Goal: Task Accomplishment & Management: Complete application form

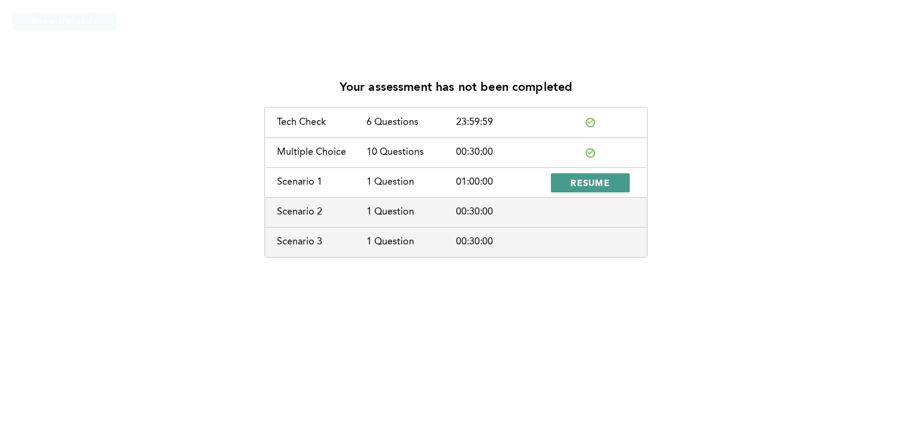
click at [605, 187] on span "RESUME" at bounding box center [590, 182] width 39 height 11
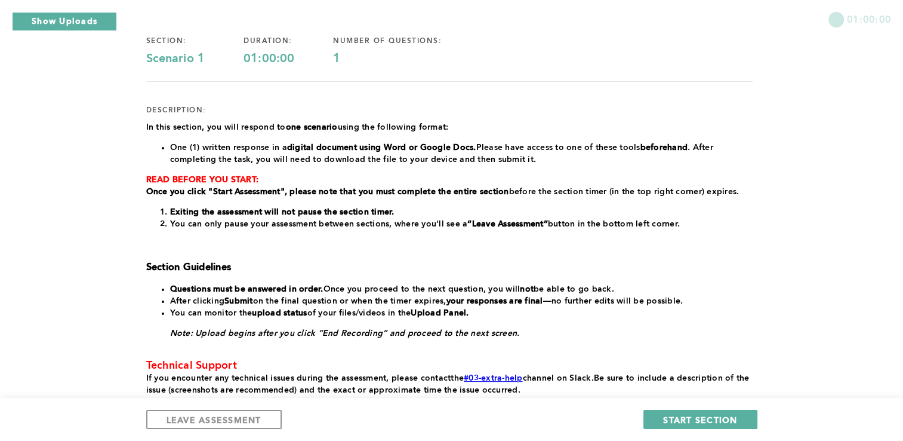
scroll to position [93, 0]
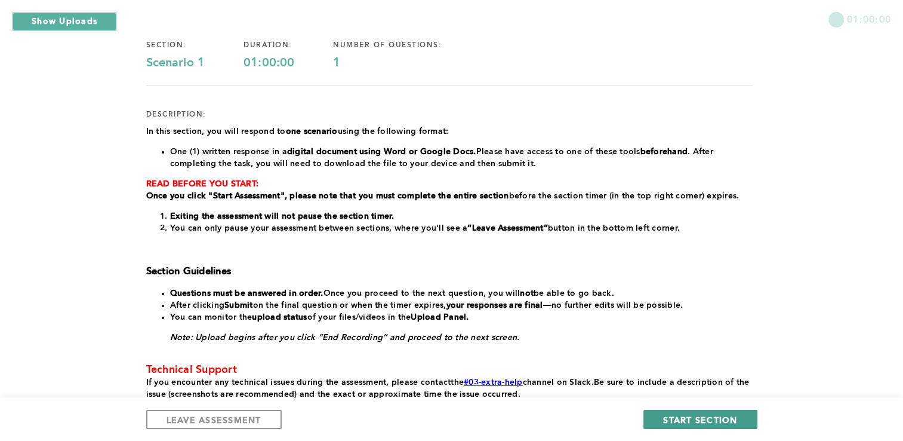
click at [697, 420] on span "START SECTION" at bounding box center [700, 419] width 74 height 11
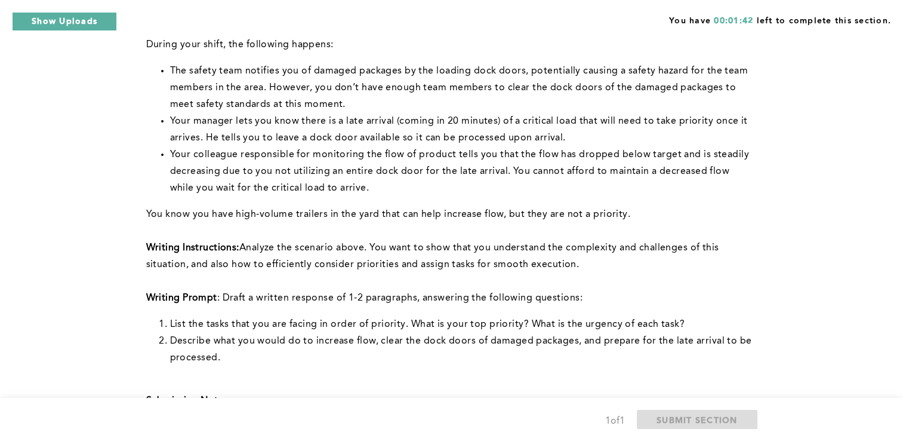
scroll to position [469, 0]
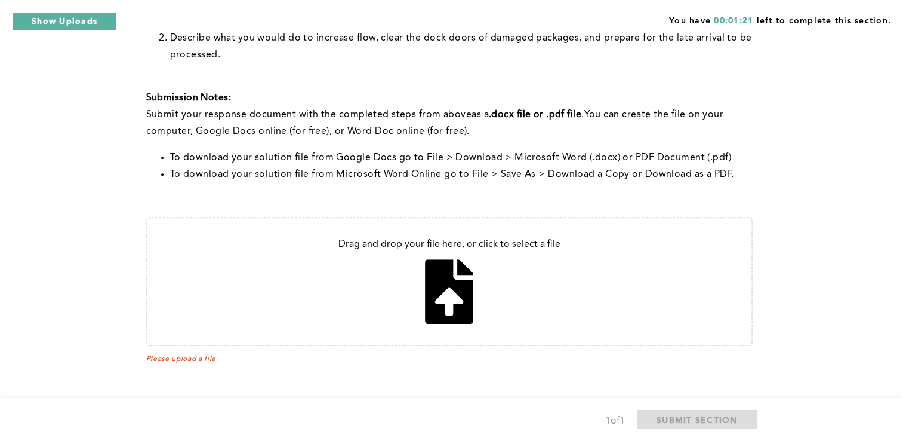
click at [448, 302] on input "file" at bounding box center [449, 281] width 604 height 127
type input "C:\fakepath\Decision Making Assessment.docx"
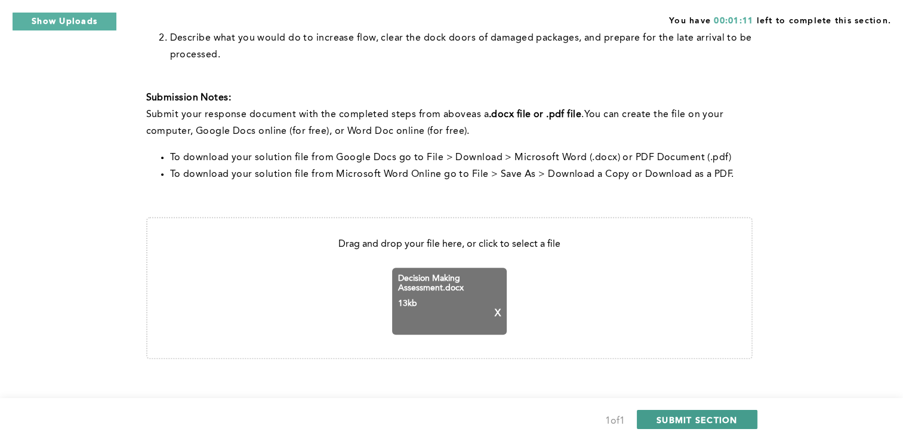
click at [702, 417] on span "SUBMIT SECTION" at bounding box center [697, 419] width 81 height 11
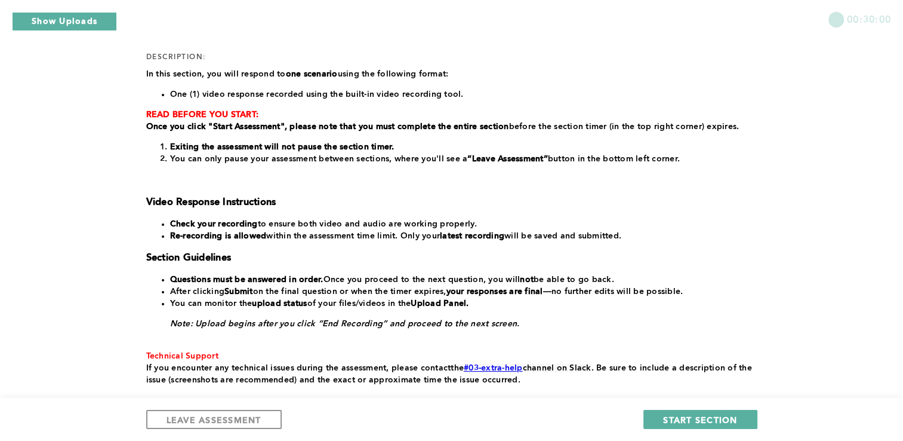
scroll to position [224, 0]
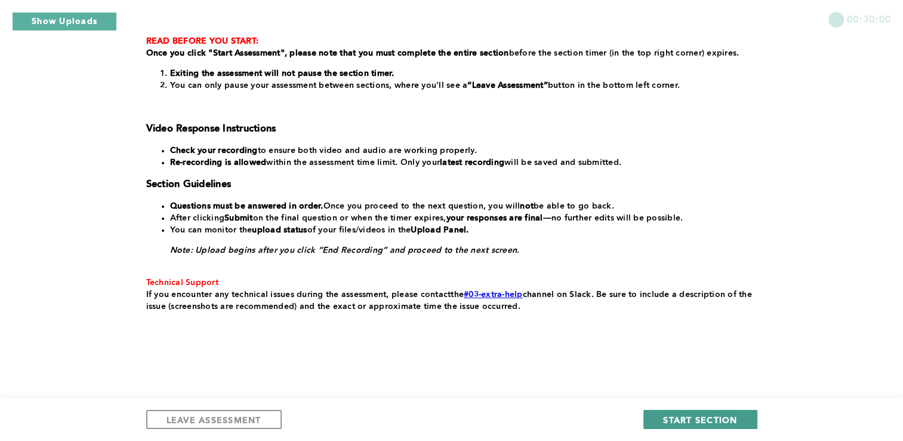
click at [692, 420] on span "START SECTION" at bounding box center [700, 419] width 74 height 11
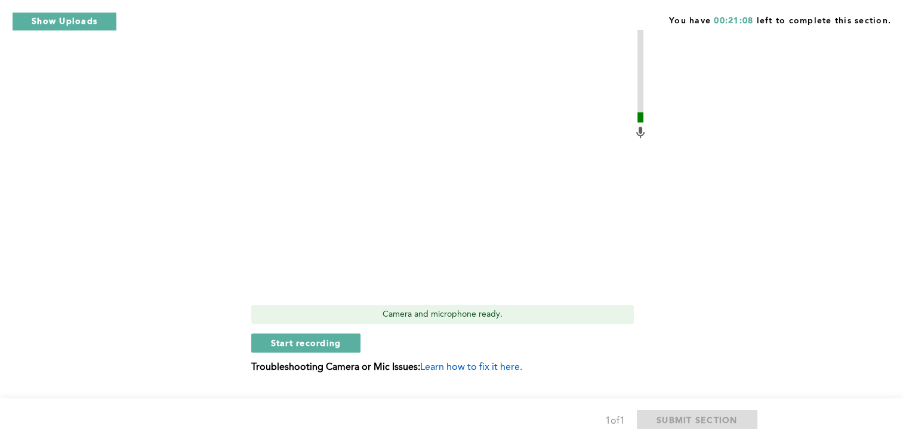
scroll to position [437, 0]
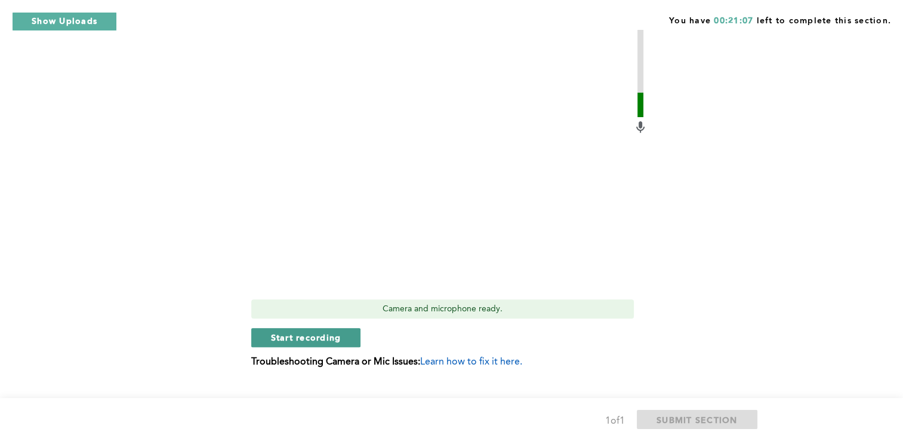
click at [326, 336] on span "Start recording" at bounding box center [306, 336] width 70 height 11
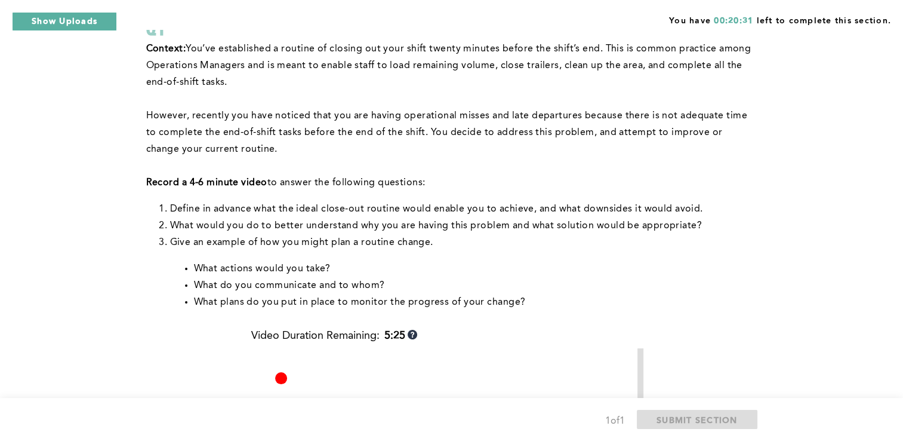
scroll to position [96, 0]
click at [606, 299] on li "What plans do you put in place to monitor the progress of your change?" at bounding box center [473, 302] width 559 height 17
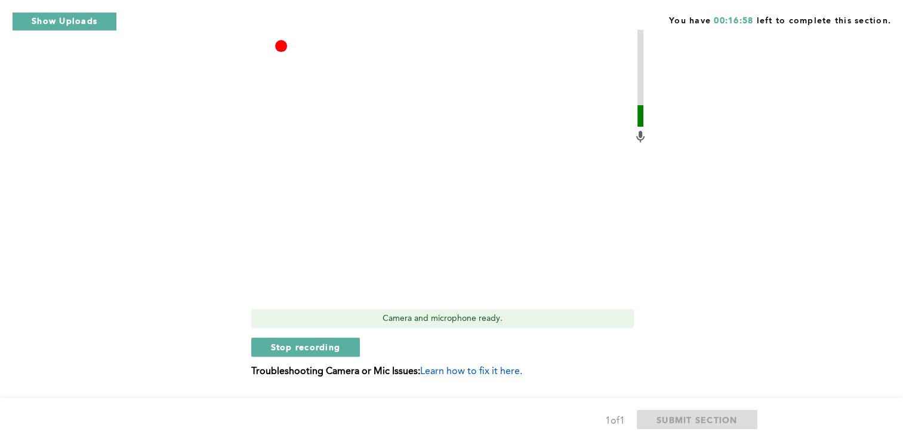
scroll to position [430, 0]
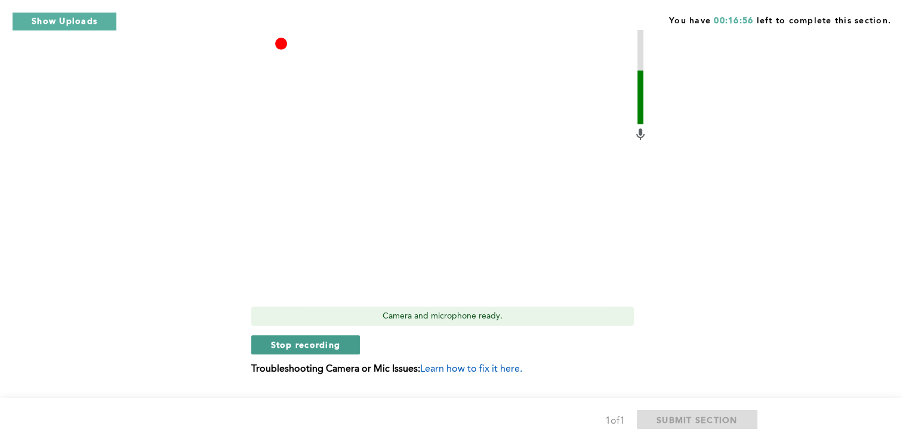
click at [325, 344] on span "Stop recording" at bounding box center [306, 343] width 70 height 11
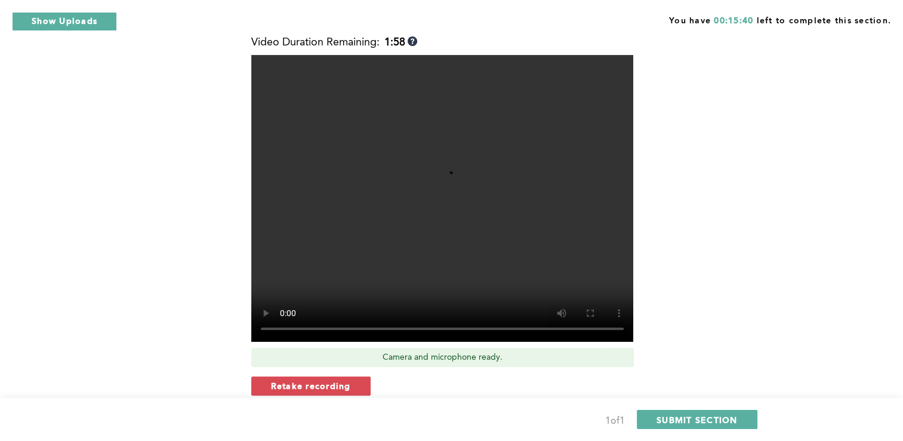
scroll to position [384, 0]
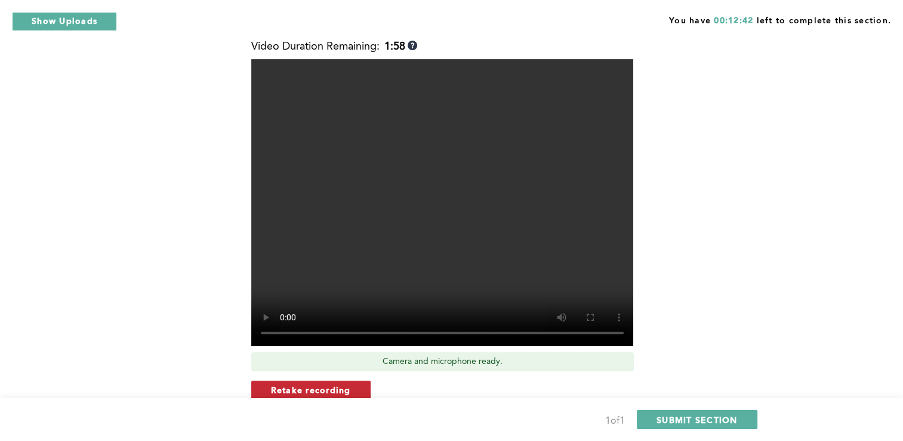
click at [317, 390] on span "Retake recording" at bounding box center [311, 389] width 80 height 11
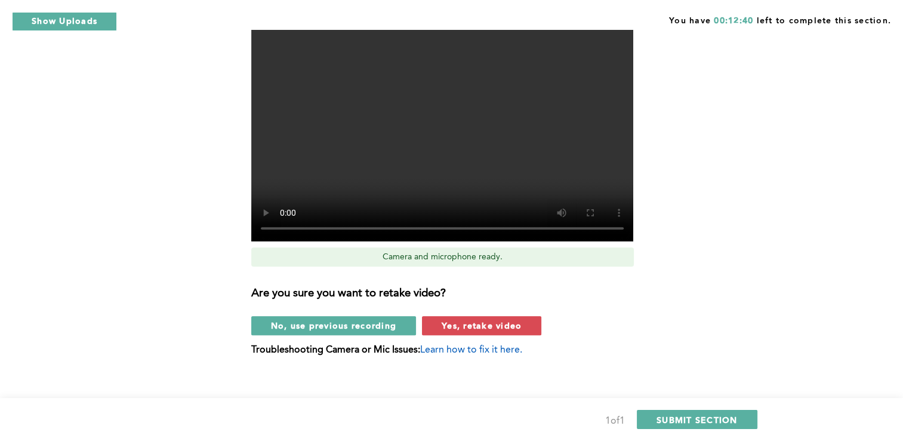
scroll to position [490, 0]
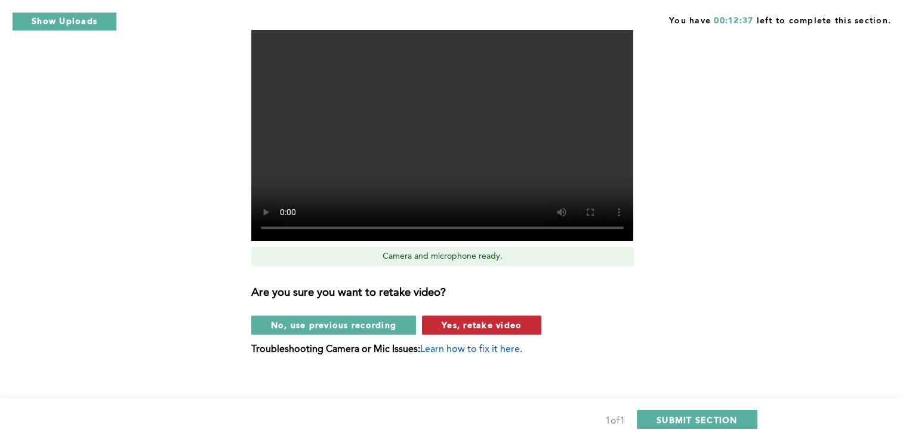
click at [482, 327] on span "Yes, retake video" at bounding box center [482, 324] width 80 height 11
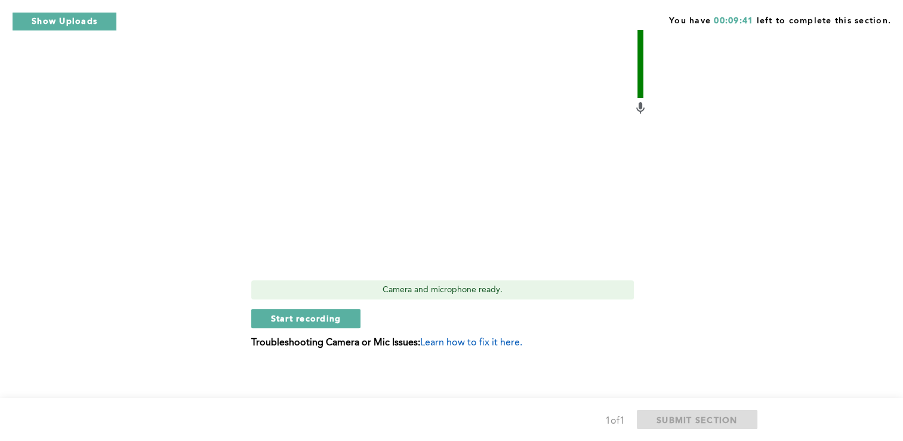
scroll to position [459, 0]
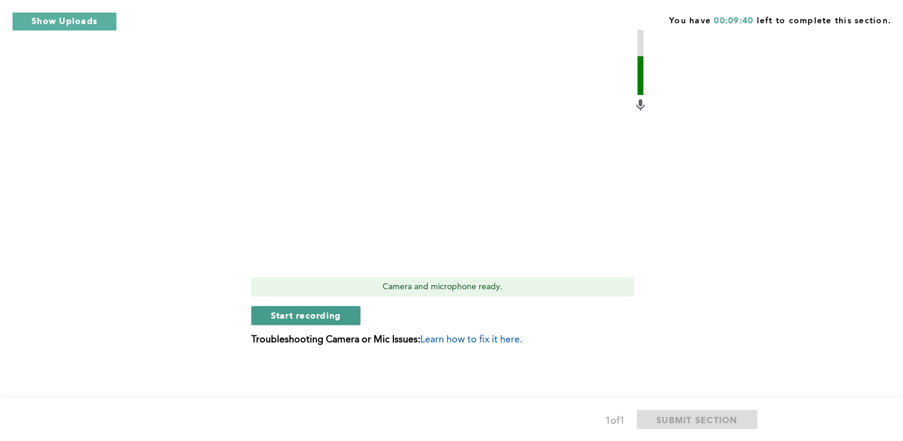
click at [333, 316] on span "Start recording" at bounding box center [306, 314] width 70 height 11
click at [332, 316] on span "Stop recording" at bounding box center [306, 314] width 70 height 11
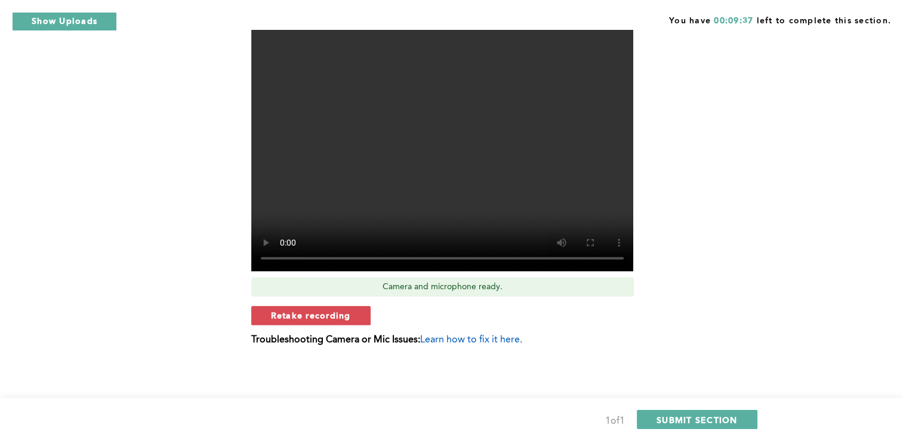
click at [332, 316] on span "Retake recording" at bounding box center [311, 314] width 80 height 11
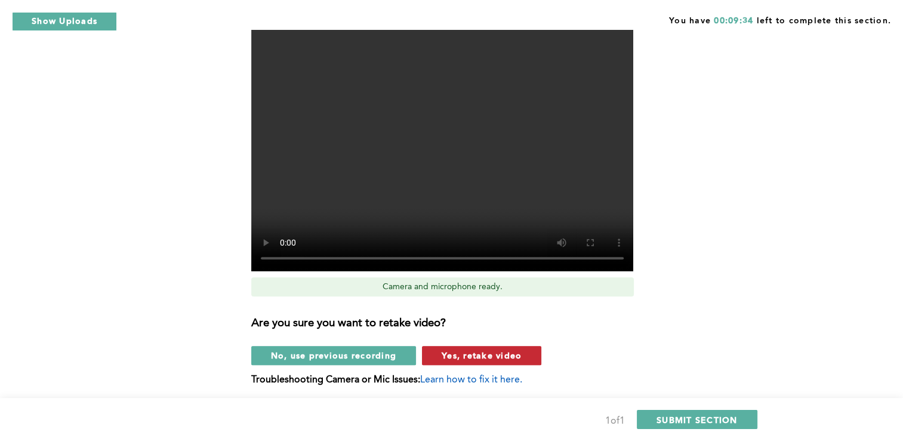
click at [467, 358] on span "Yes, retake video" at bounding box center [482, 354] width 80 height 11
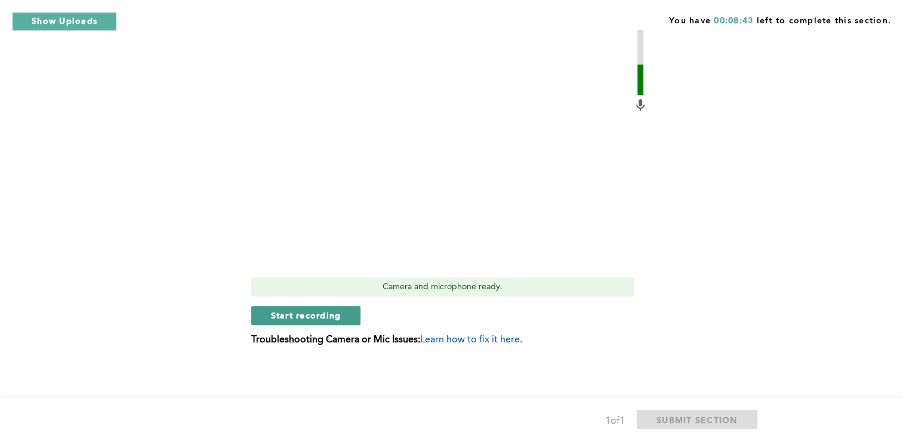
click at [329, 321] on button "Start recording" at bounding box center [306, 315] width 110 height 19
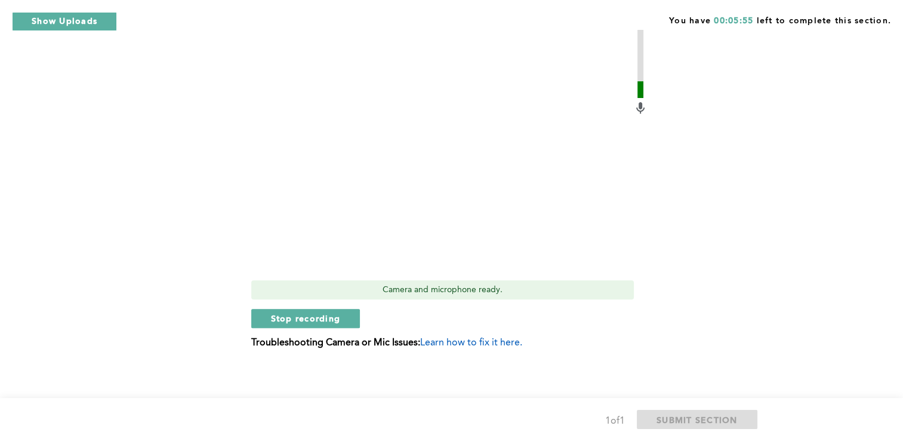
scroll to position [456, 0]
click at [318, 320] on span "Stop recording" at bounding box center [306, 317] width 70 height 11
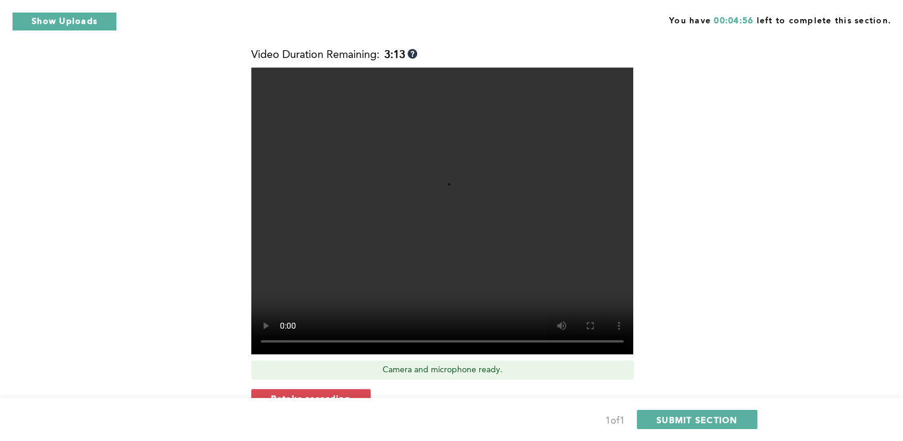
scroll to position [377, 0]
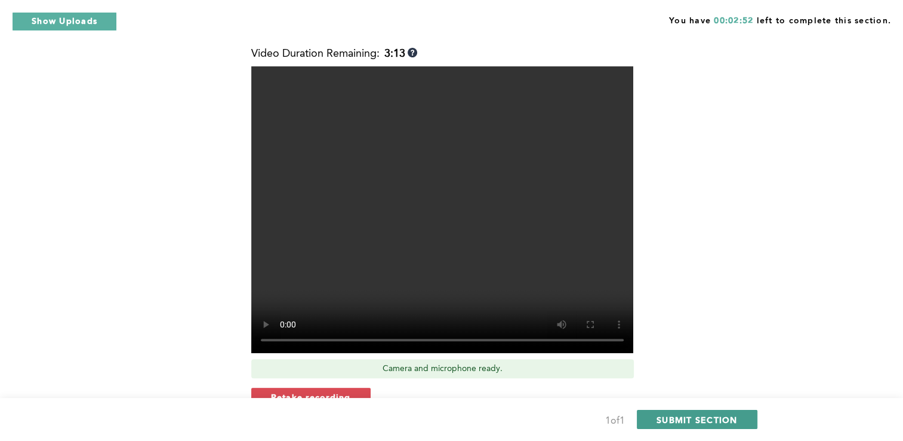
click at [695, 419] on span "SUBMIT SECTION" at bounding box center [697, 419] width 81 height 11
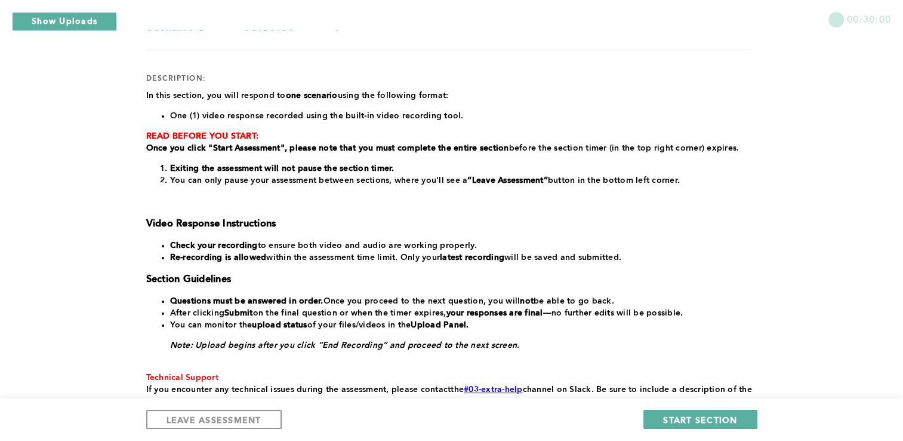
scroll to position [131, 0]
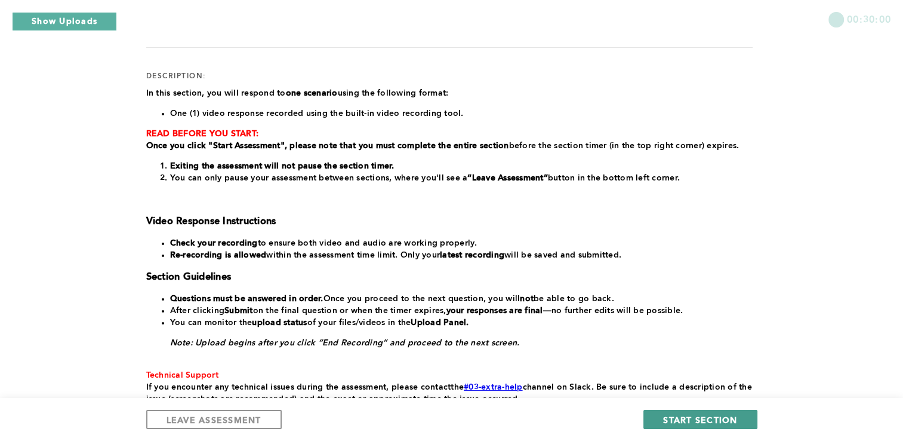
click at [687, 420] on span "START SECTION" at bounding box center [700, 419] width 74 height 11
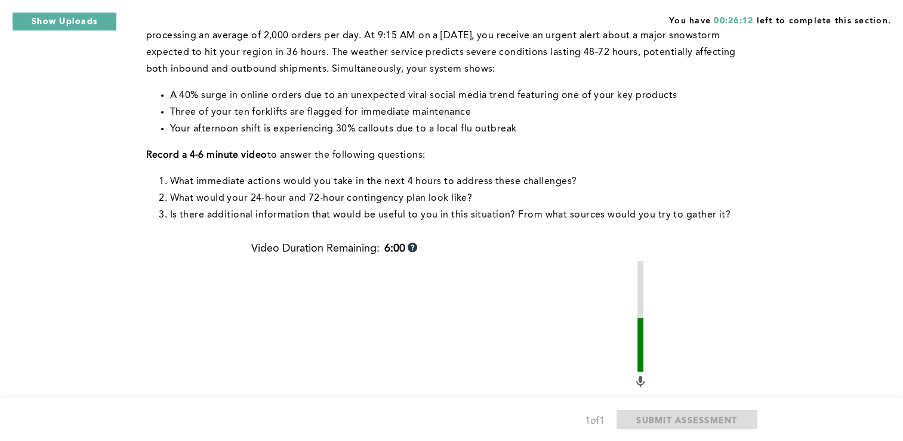
scroll to position [78, 0]
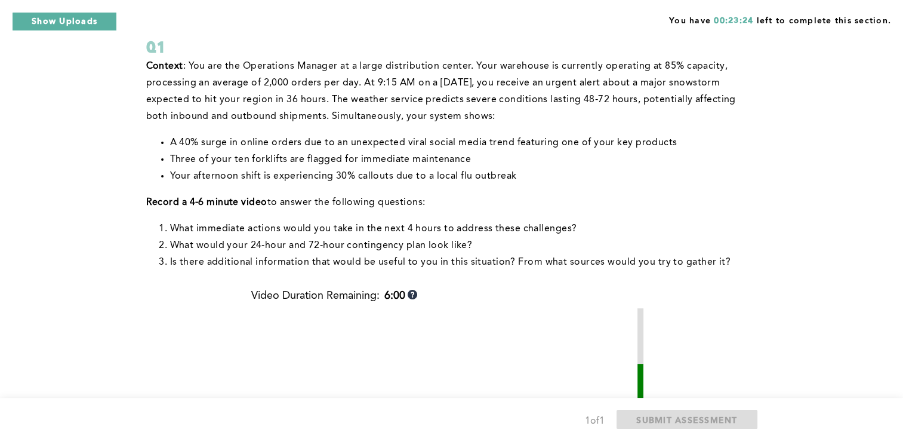
click at [681, 223] on li "What immediate actions would you take in the next 4 hours to address these chal…" at bounding box center [461, 228] width 583 height 17
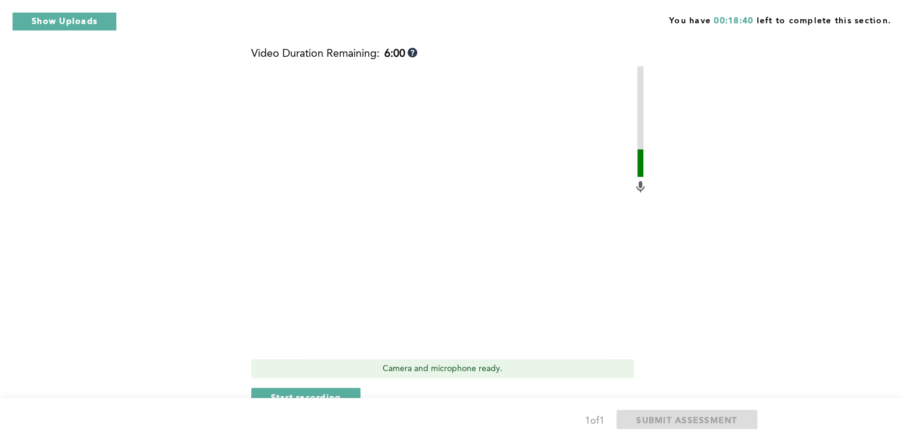
scroll to position [320, 0]
click at [334, 392] on span "Start recording" at bounding box center [306, 396] width 70 height 11
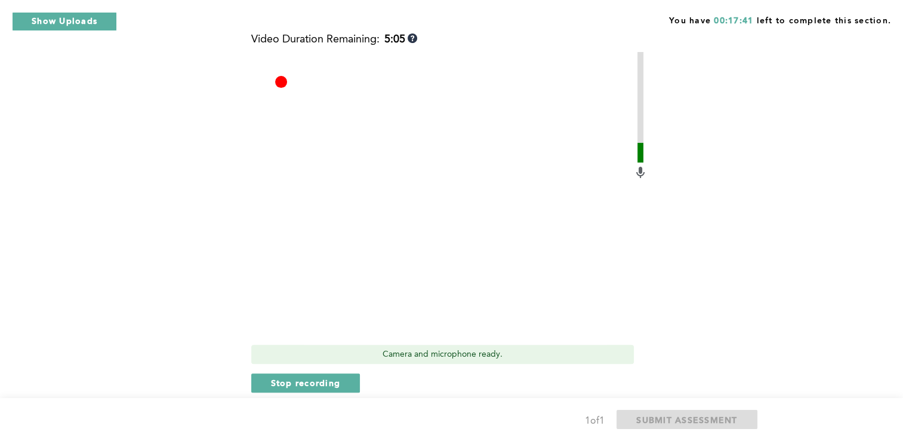
scroll to position [341, 0]
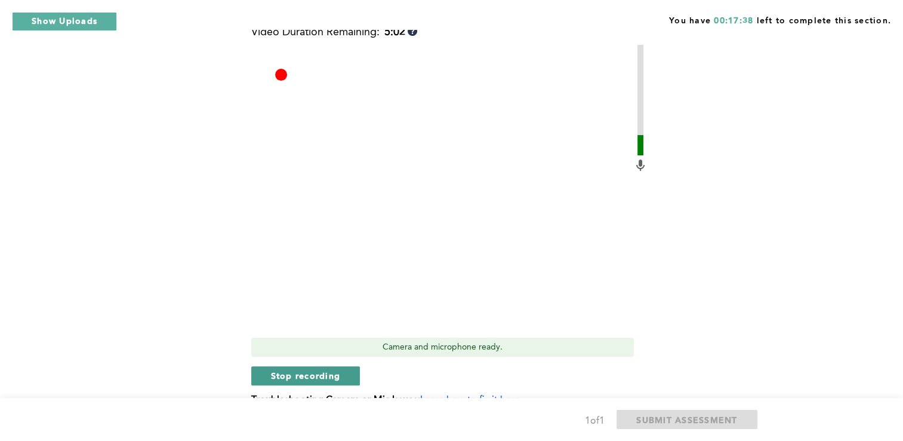
click at [336, 374] on span "Stop recording" at bounding box center [306, 375] width 70 height 11
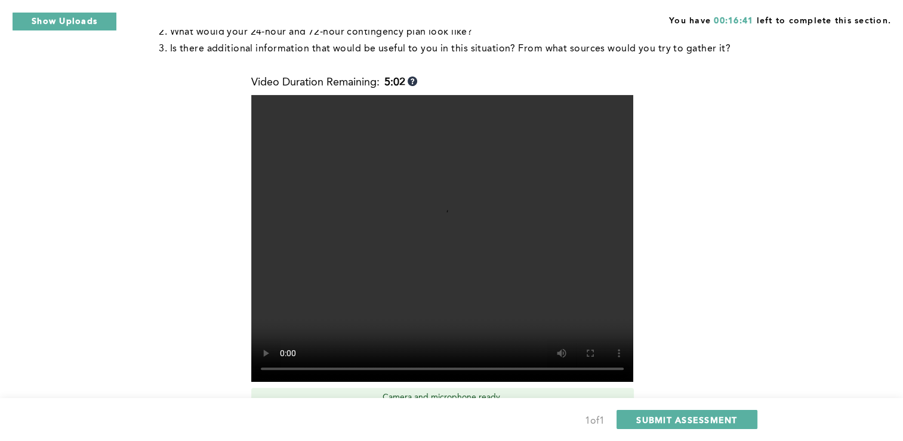
scroll to position [337, 0]
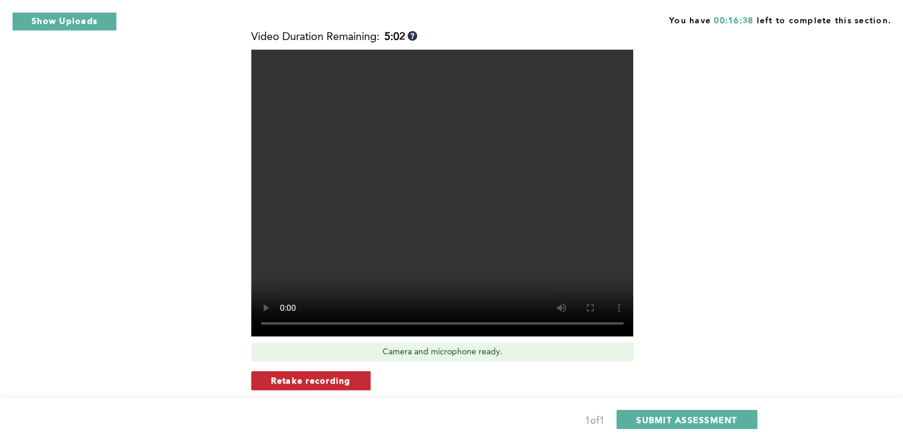
click at [333, 386] on button "Retake recording" at bounding box center [310, 380] width 119 height 19
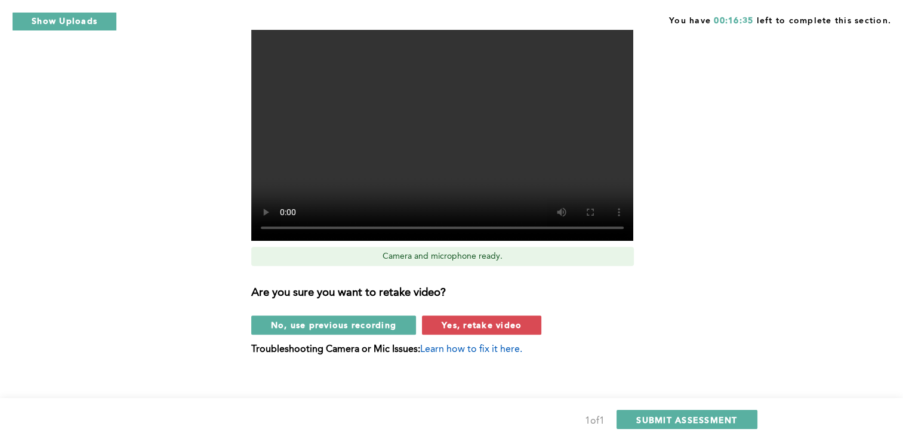
scroll to position [434, 0]
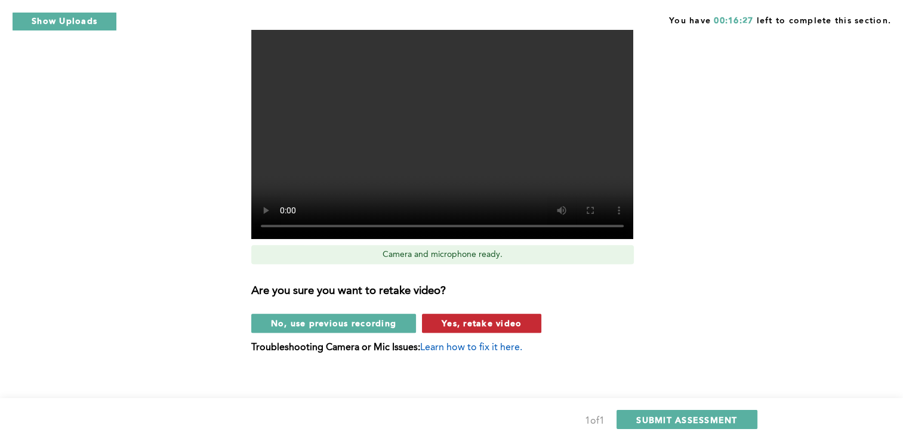
click at [479, 325] on span "Yes, retake video" at bounding box center [482, 322] width 80 height 11
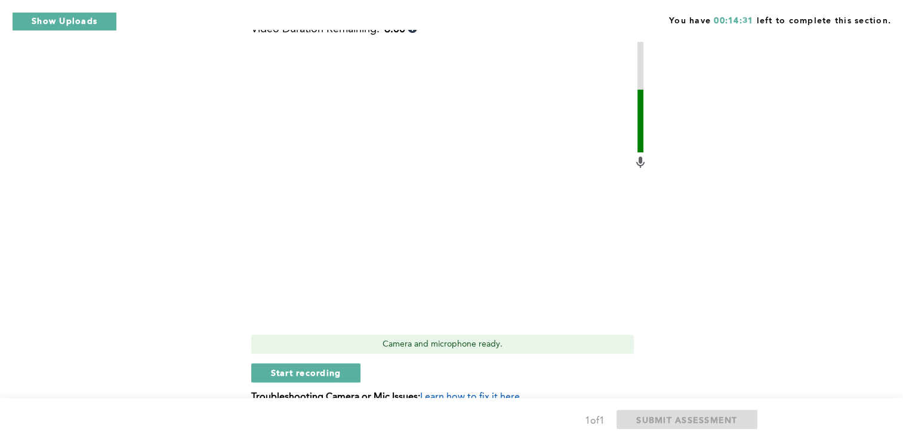
scroll to position [347, 0]
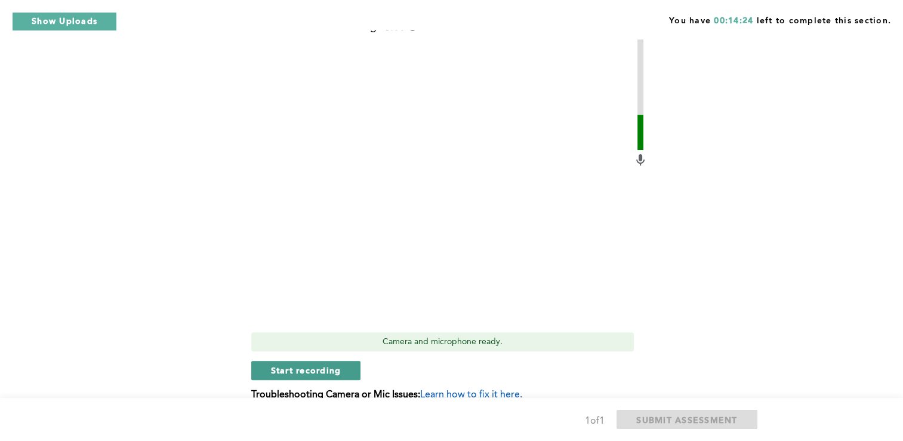
click at [316, 374] on span "Start recording" at bounding box center [306, 369] width 70 height 11
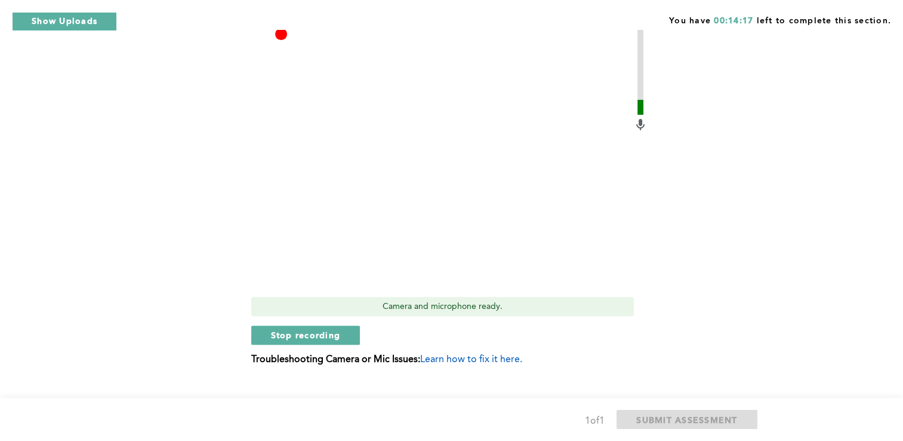
scroll to position [383, 0]
click at [322, 336] on span "Stop recording" at bounding box center [306, 333] width 70 height 11
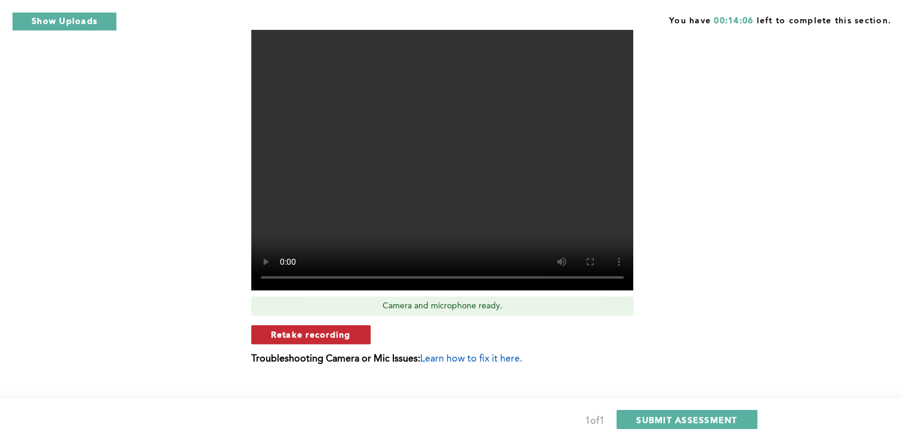
click at [332, 334] on span "Retake recording" at bounding box center [311, 333] width 80 height 11
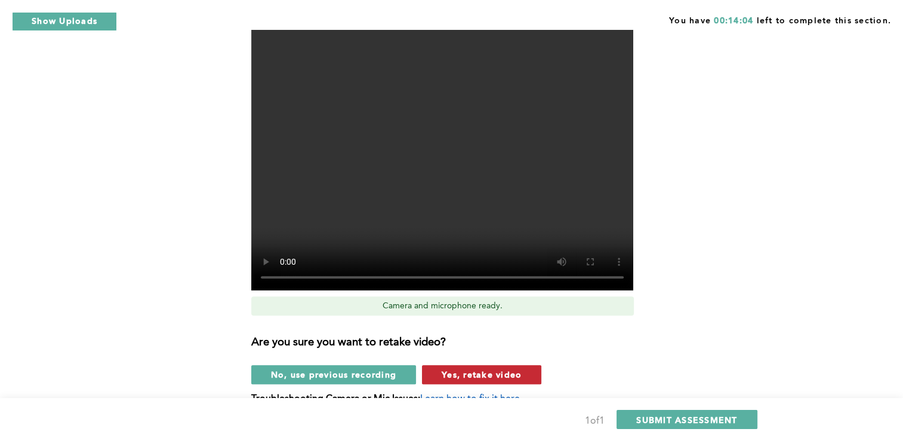
click at [488, 371] on span "Yes, retake video" at bounding box center [482, 373] width 80 height 11
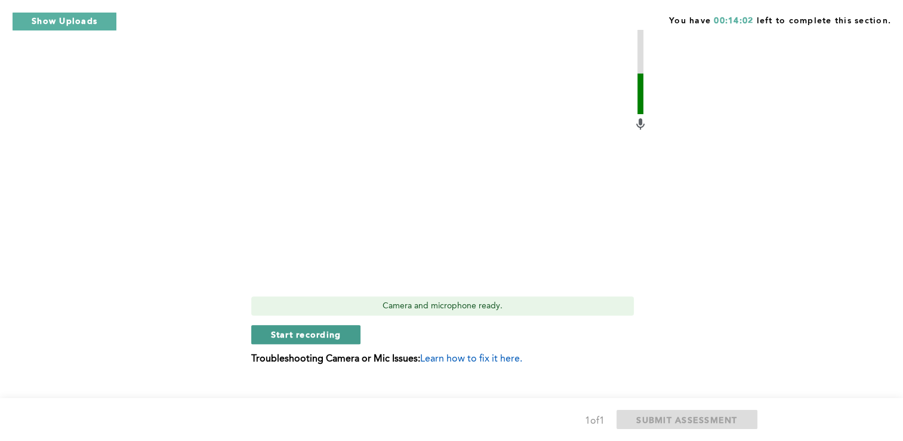
click at [315, 334] on span "Start recording" at bounding box center [306, 333] width 70 height 11
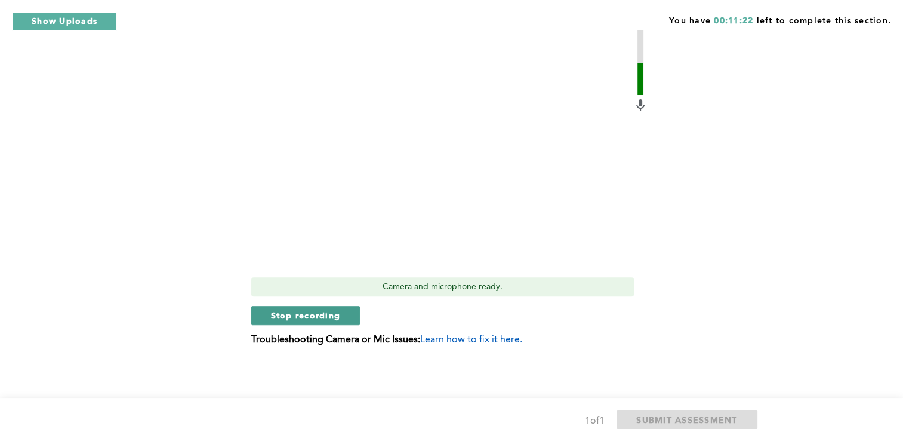
click at [328, 316] on span "Stop recording" at bounding box center [306, 314] width 70 height 11
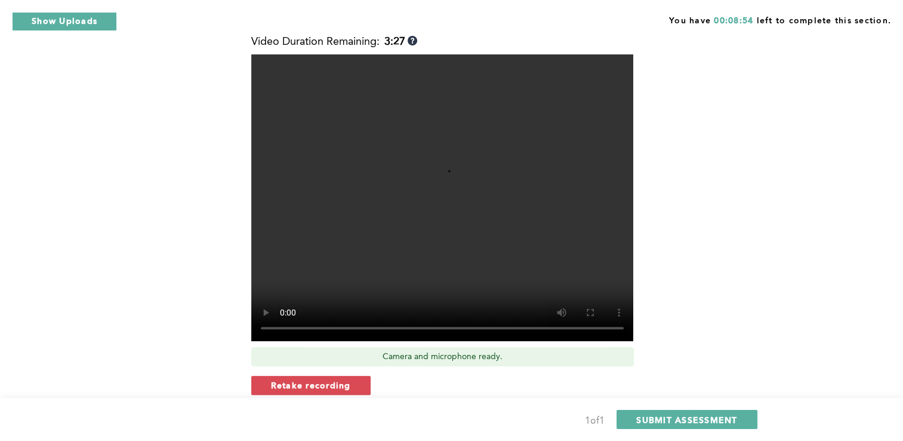
scroll to position [334, 0]
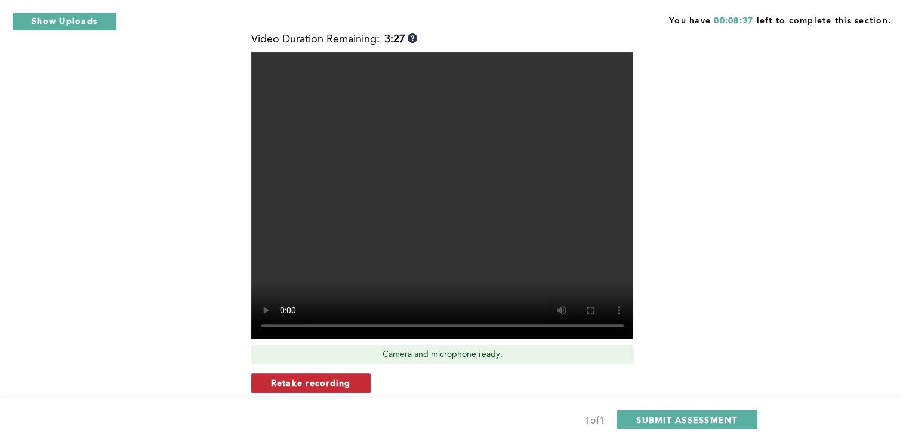
click at [322, 385] on span "Retake recording" at bounding box center [311, 382] width 80 height 11
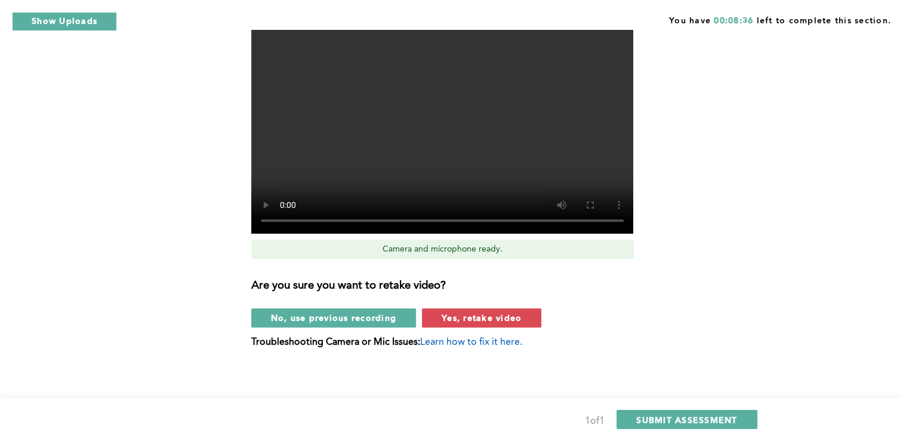
scroll to position [442, 0]
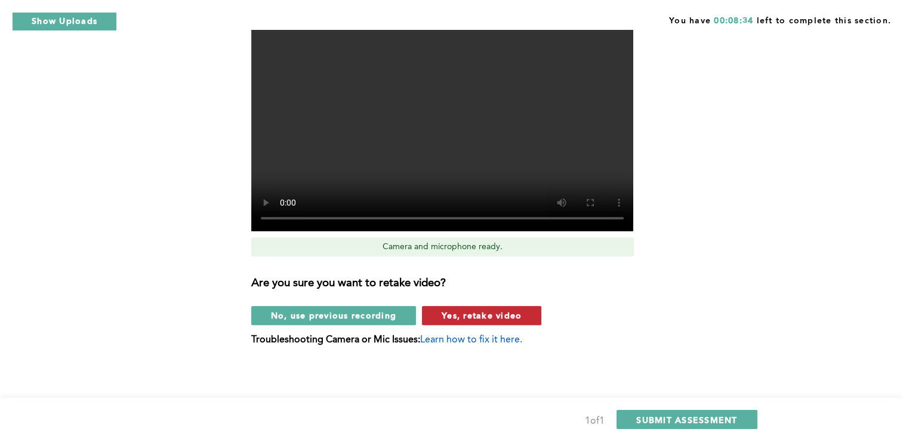
click at [490, 319] on span "Yes, retake video" at bounding box center [482, 314] width 80 height 11
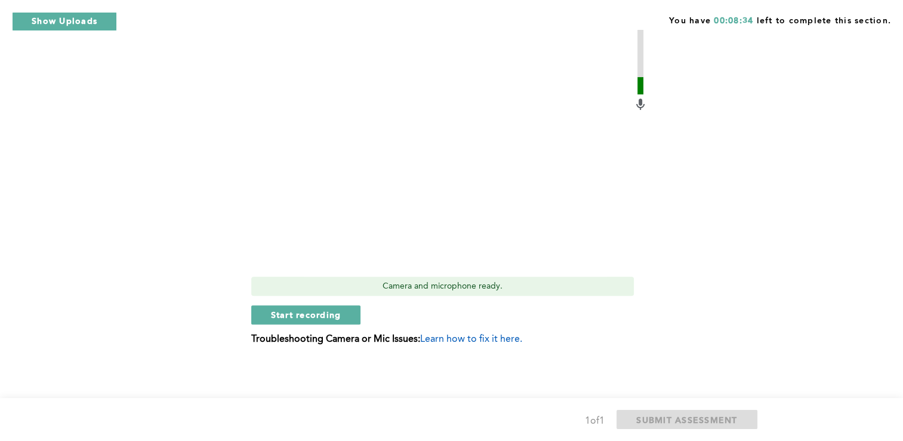
scroll to position [402, 0]
click at [328, 319] on span "Start recording" at bounding box center [306, 314] width 70 height 11
click at [321, 315] on span "Stop recording" at bounding box center [306, 314] width 70 height 11
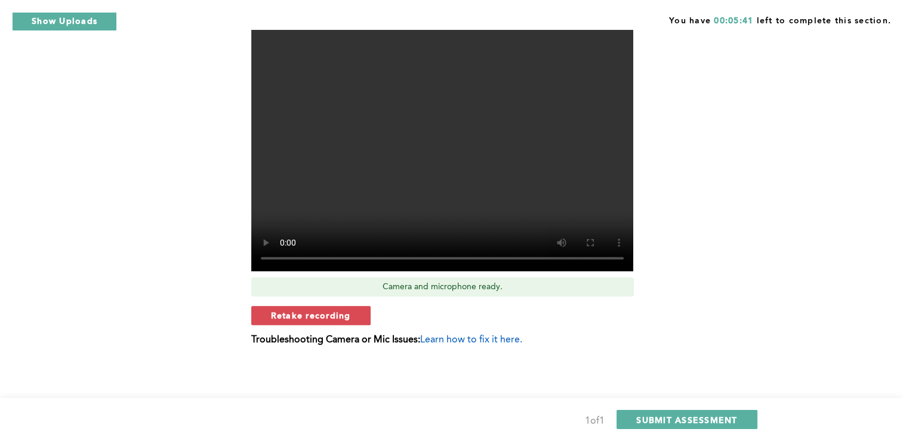
click at [321, 315] on span "Retake recording" at bounding box center [311, 314] width 80 height 11
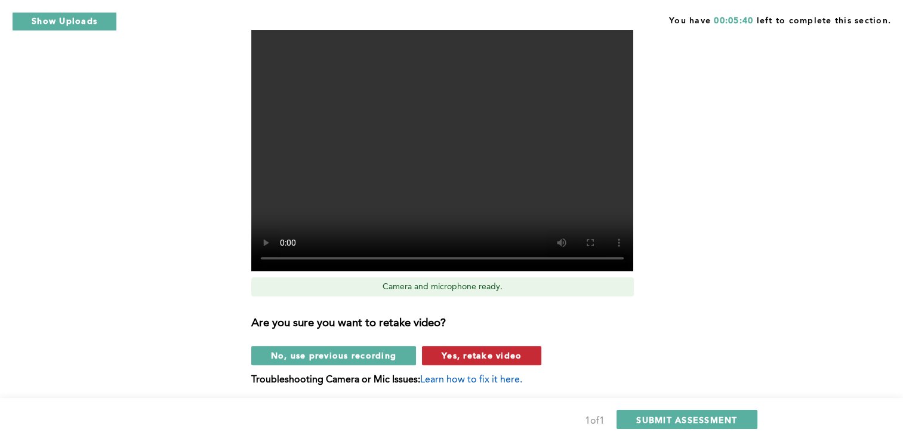
click at [491, 359] on span "Yes, retake video" at bounding box center [482, 354] width 80 height 11
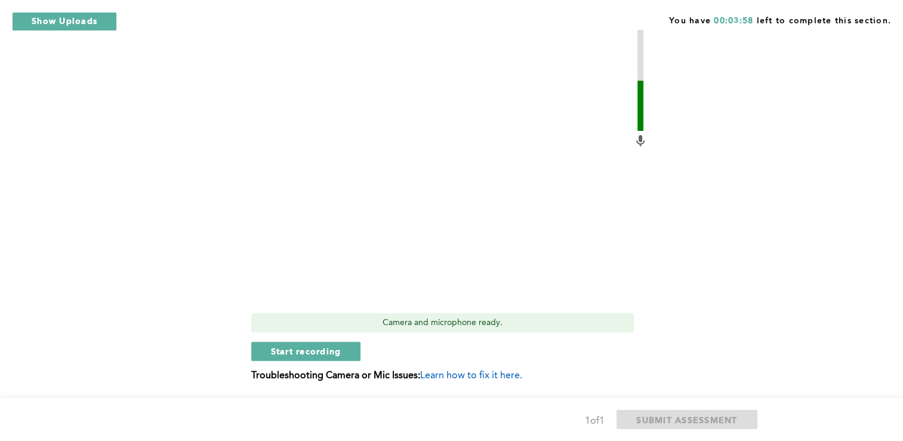
scroll to position [368, 0]
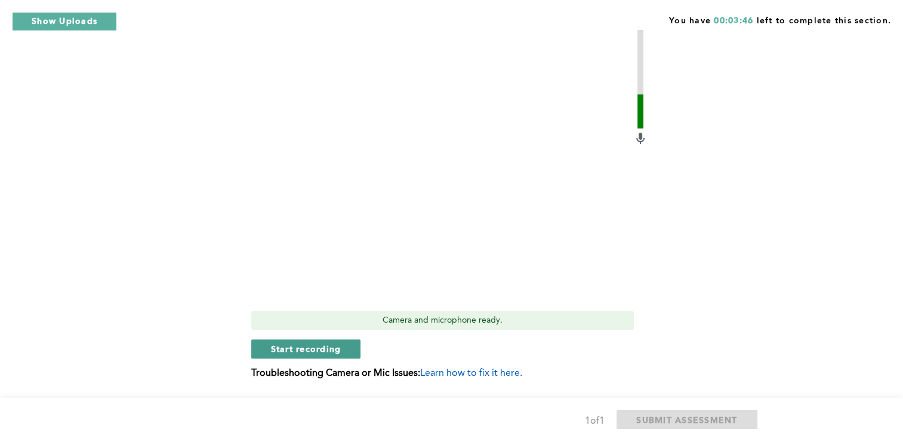
click at [312, 352] on span "Start recording" at bounding box center [306, 348] width 70 height 11
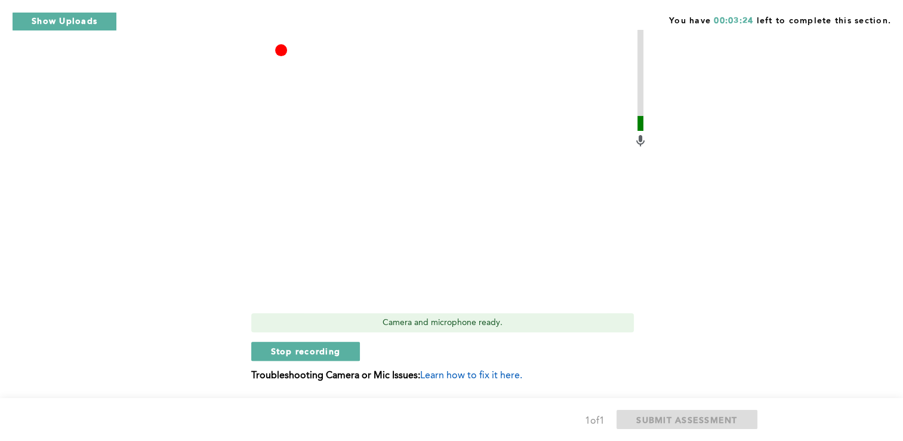
scroll to position [368, 0]
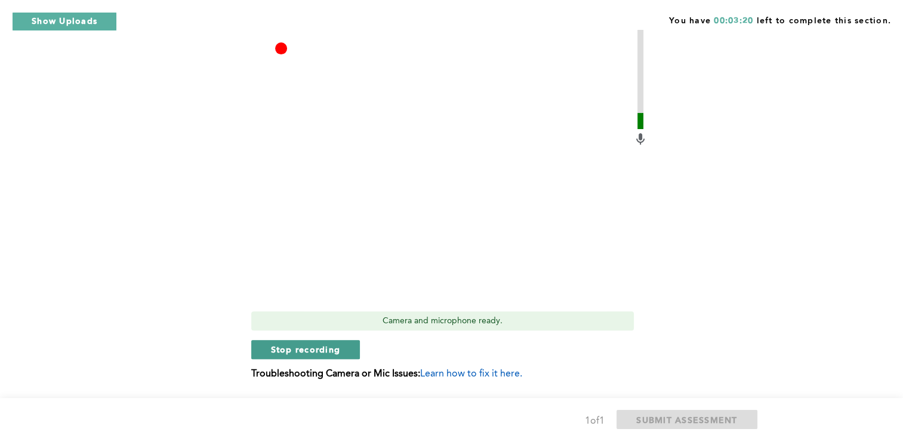
click at [318, 350] on span "Stop recording" at bounding box center [306, 348] width 70 height 11
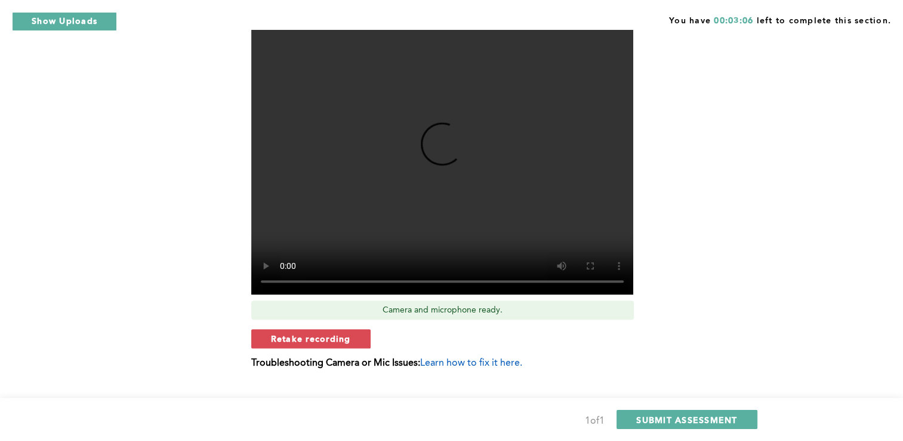
scroll to position [380, 0]
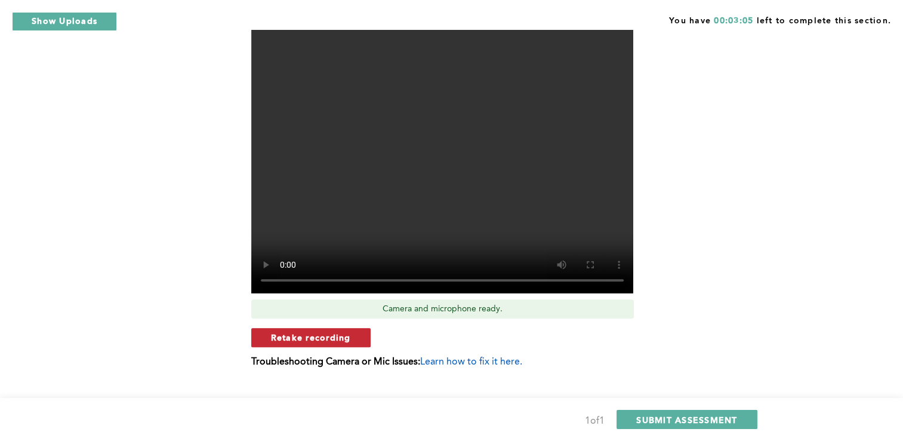
click at [325, 337] on span "Retake recording" at bounding box center [311, 336] width 80 height 11
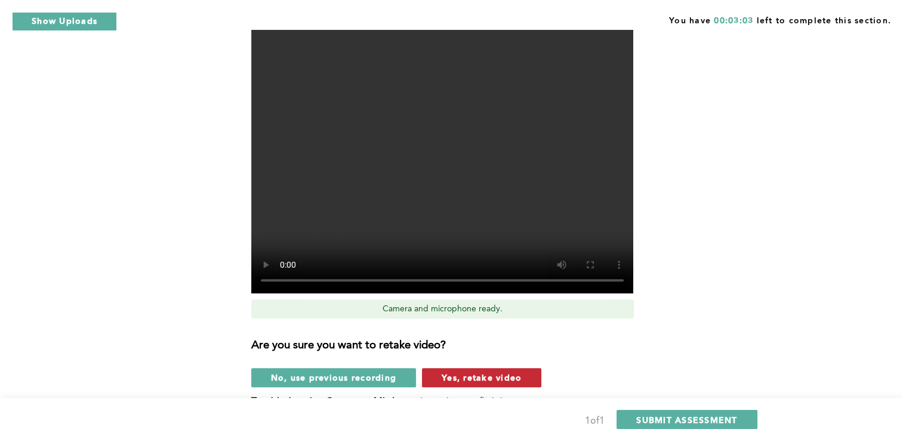
click at [486, 377] on span "Yes, retake video" at bounding box center [482, 376] width 80 height 11
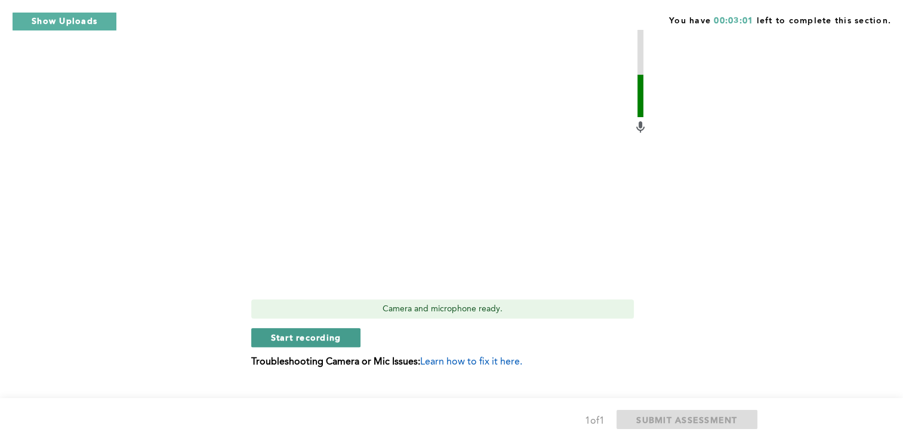
click at [320, 340] on span "Start recording" at bounding box center [306, 336] width 70 height 11
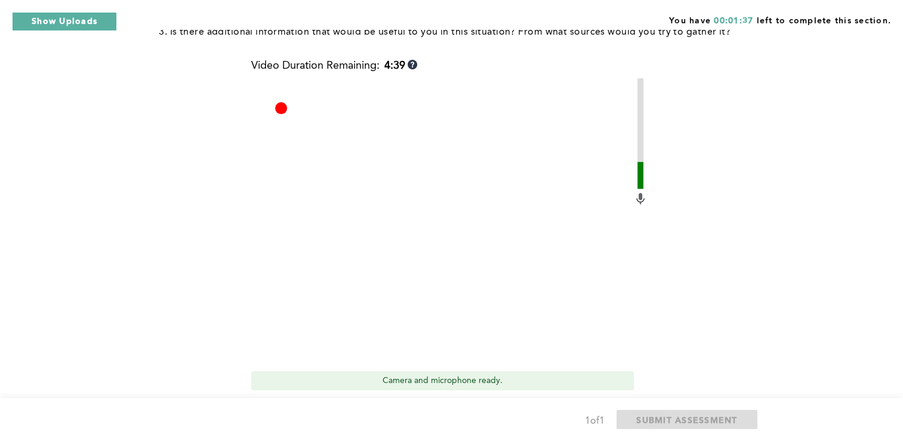
scroll to position [402, 0]
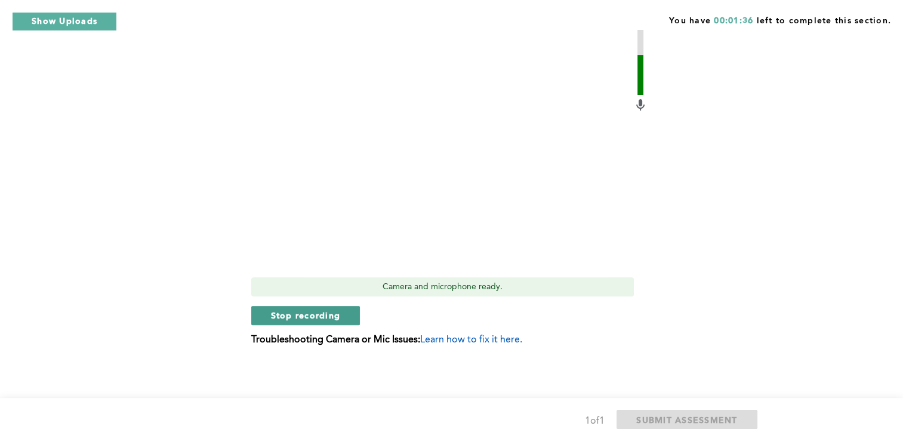
click at [327, 313] on span "Stop recording" at bounding box center [306, 314] width 70 height 11
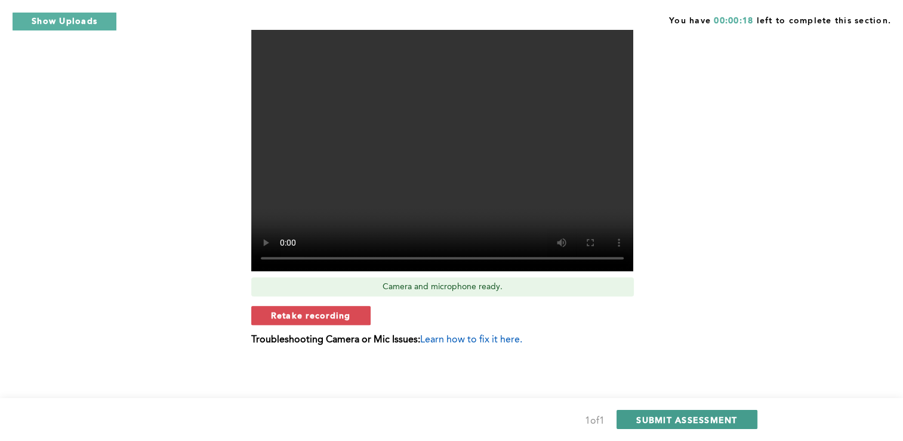
click at [677, 419] on span "SUBMIT ASSESSMENT" at bounding box center [686, 419] width 101 height 11
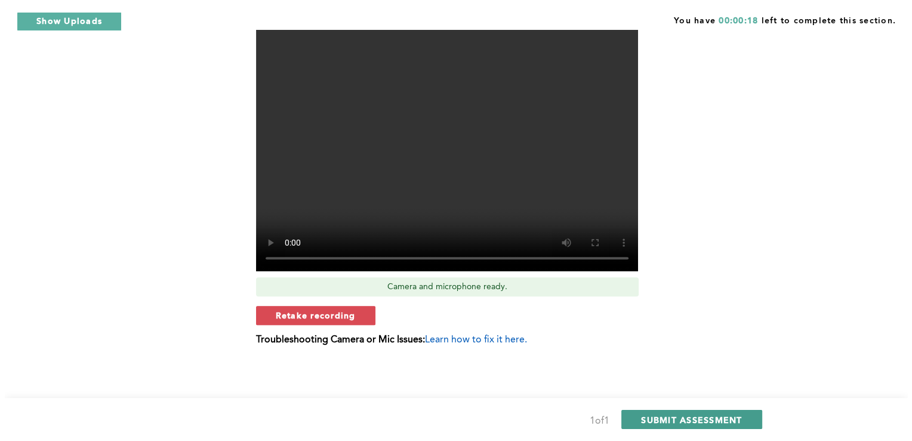
scroll to position [0, 0]
